Goal: Task Accomplishment & Management: Manage account settings

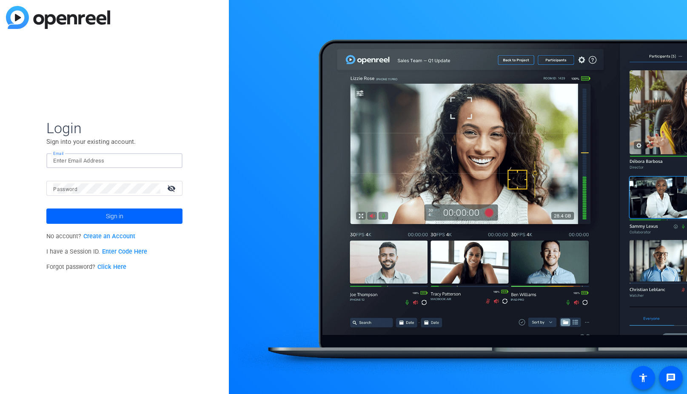
click at [67, 163] on input "Email" at bounding box center [114, 161] width 122 height 10
type input "[EMAIL_ADDRESS][DOMAIN_NAME]"
click at [62, 220] on span at bounding box center [114, 216] width 136 height 20
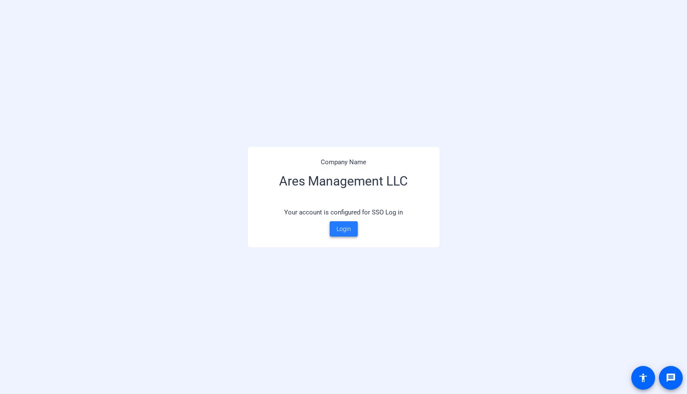
click at [335, 226] on span at bounding box center [343, 228] width 28 height 20
